Goal: Register for event/course

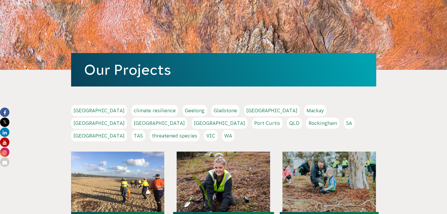
scroll to position [41, 0]
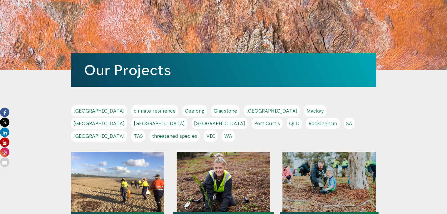
click at [127, 118] on link "[GEOGRAPHIC_DATA]" at bounding box center [99, 123] width 56 height 11
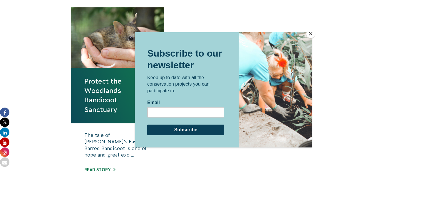
scroll to position [219, 0]
click at [309, 35] on button "Close" at bounding box center [310, 33] width 9 height 9
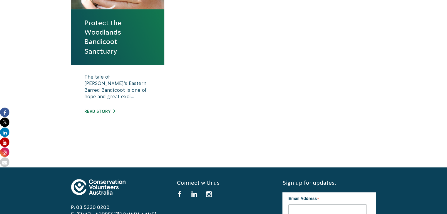
scroll to position [279, 0]
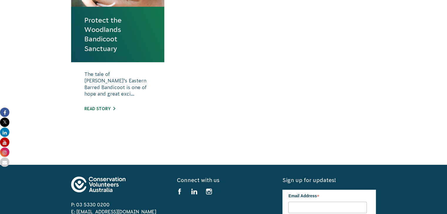
click at [102, 46] on link "Protect the Woodlands Bandicoot Sanctuary" at bounding box center [117, 35] width 67 height 38
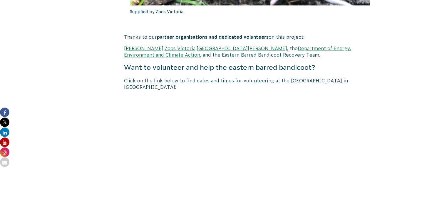
scroll to position [1040, 0]
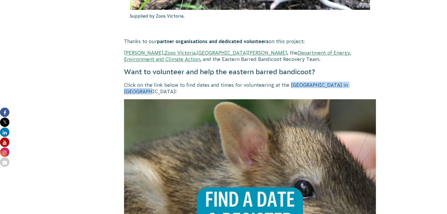
drag, startPoint x: 287, startPoint y: 76, endPoint x: 362, endPoint y: 78, distance: 75.2
click at [362, 82] on p "Click on the link below to find dates and times for volunteering at the Woodlan…" at bounding box center [250, 88] width 252 height 13
copy p "Woodlands Bandicoot Sanctuary"
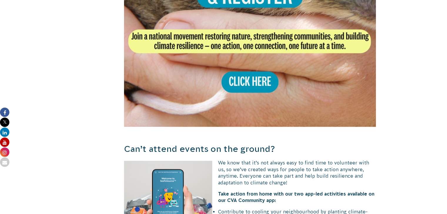
scroll to position [1265, 0]
click at [251, 83] on img at bounding box center [250, 1] width 252 height 252
